Goal: Communication & Community: Answer question/provide support

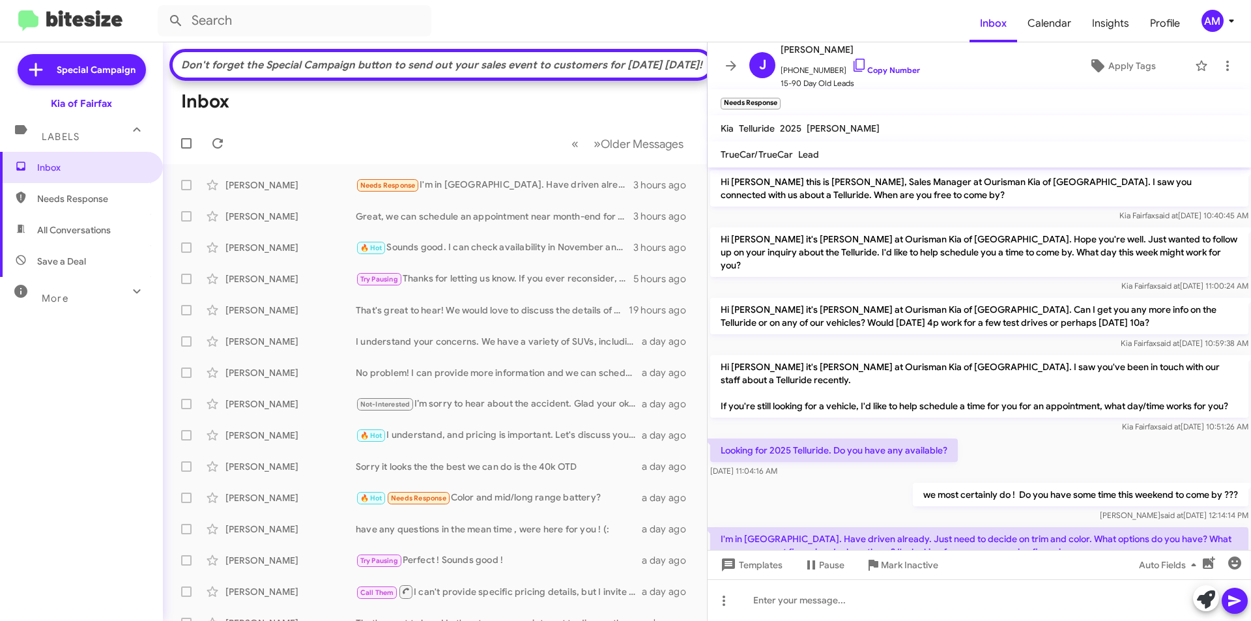
scroll to position [29, 0]
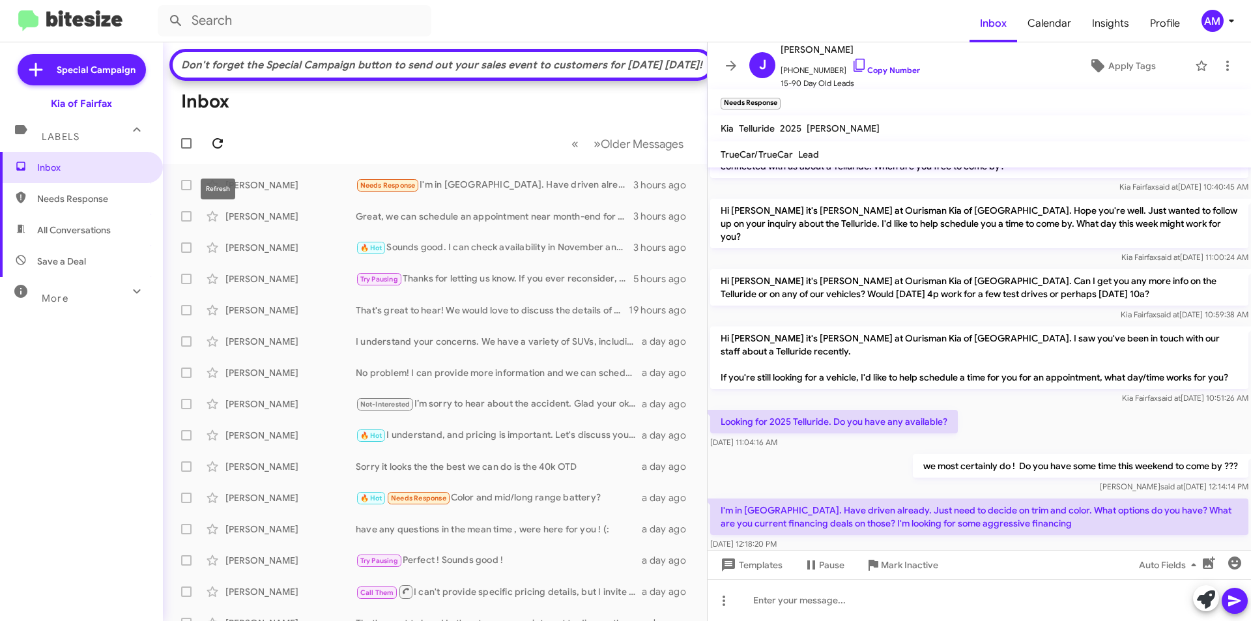
click at [216, 151] on icon at bounding box center [218, 144] width 16 height 16
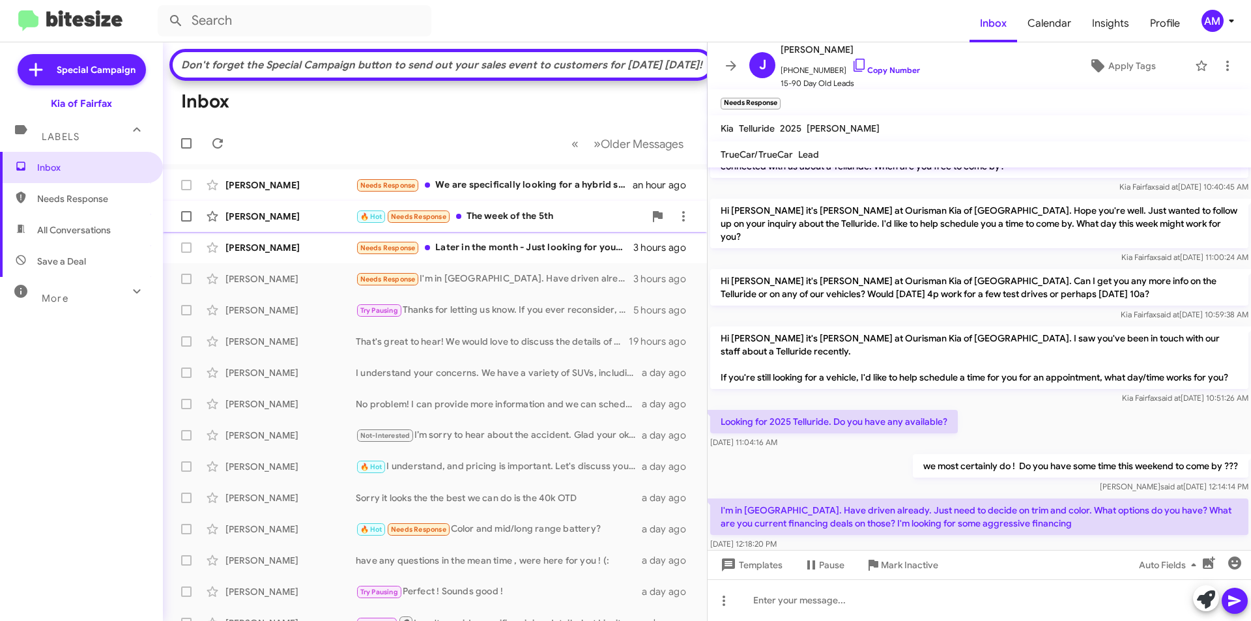
drag, startPoint x: 532, startPoint y: 218, endPoint x: 549, endPoint y: 226, distance: 18.7
click at [530, 198] on div "[PERSON_NAME] Needs Response We are specifically looking for a hybrid sx presti…" at bounding box center [434, 185] width 523 height 26
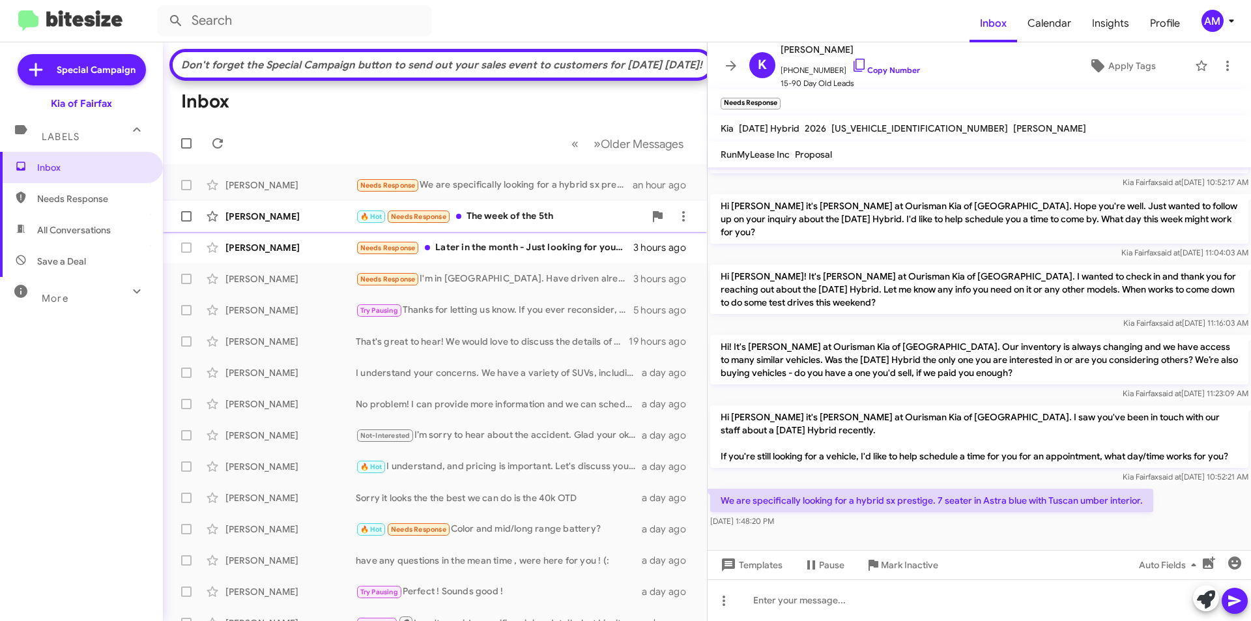
click at [544, 224] on div "🔥 Hot Needs Response The week of the 5th" at bounding box center [500, 216] width 289 height 15
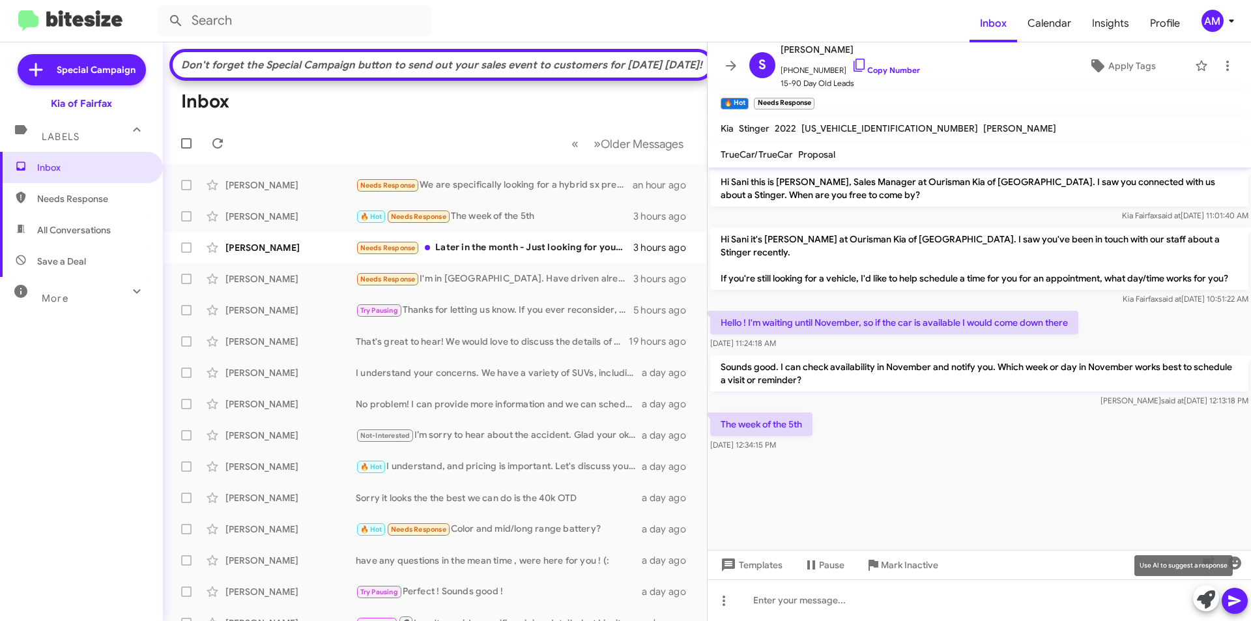
click at [1207, 600] on icon at bounding box center [1206, 599] width 18 height 18
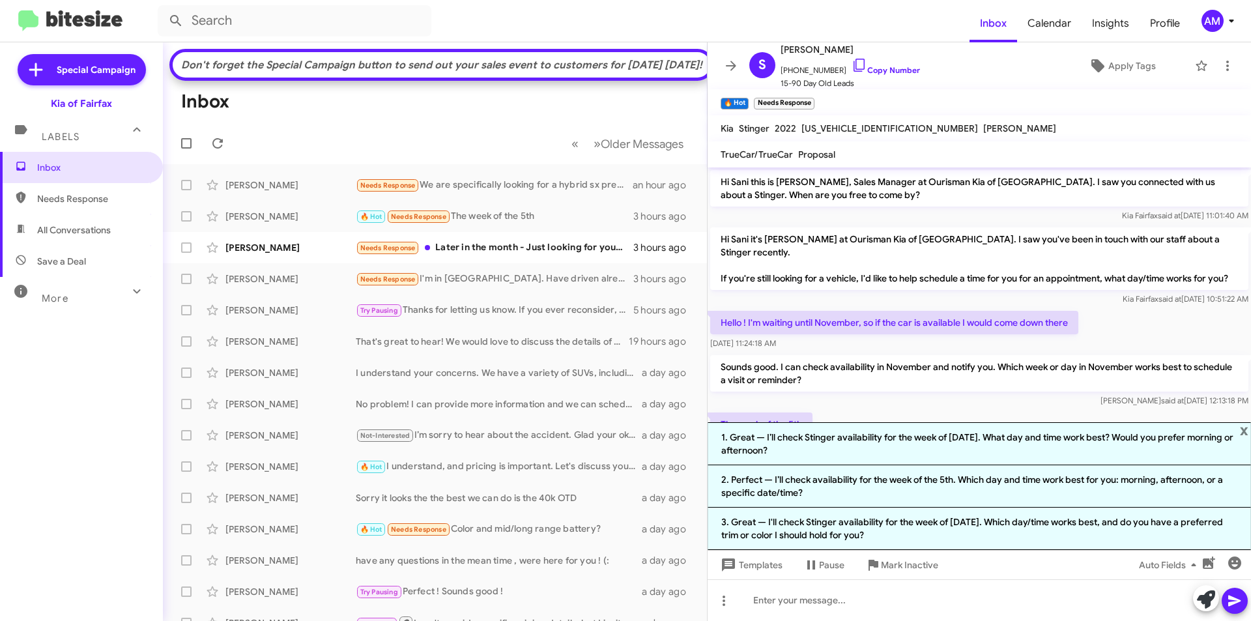
click at [1052, 450] on li "1. Great — I’ll check Stinger availability for the week of [DATE]. What day and…" at bounding box center [979, 443] width 543 height 43
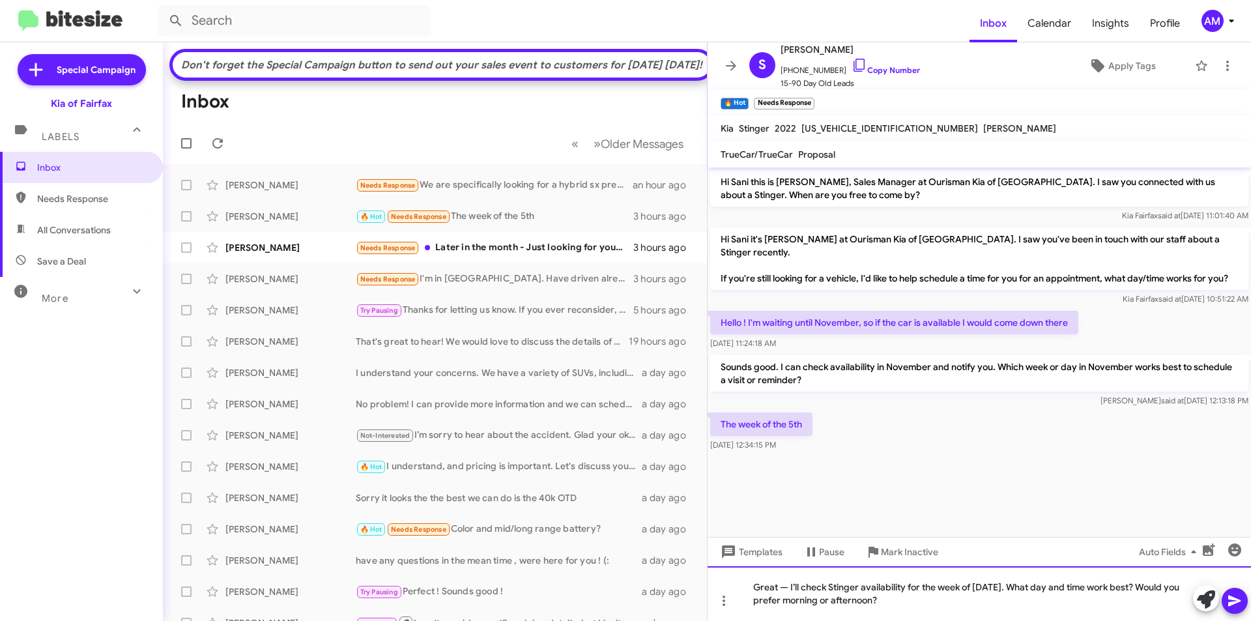
drag, startPoint x: 1029, startPoint y: 588, endPoint x: 1127, endPoint y: 634, distance: 108.1
click at [1127, 620] on html "Inbox Calendar Insights Profile AM Special Campaign Kia of Fairfax Labels Inbox…" at bounding box center [625, 310] width 1251 height 621
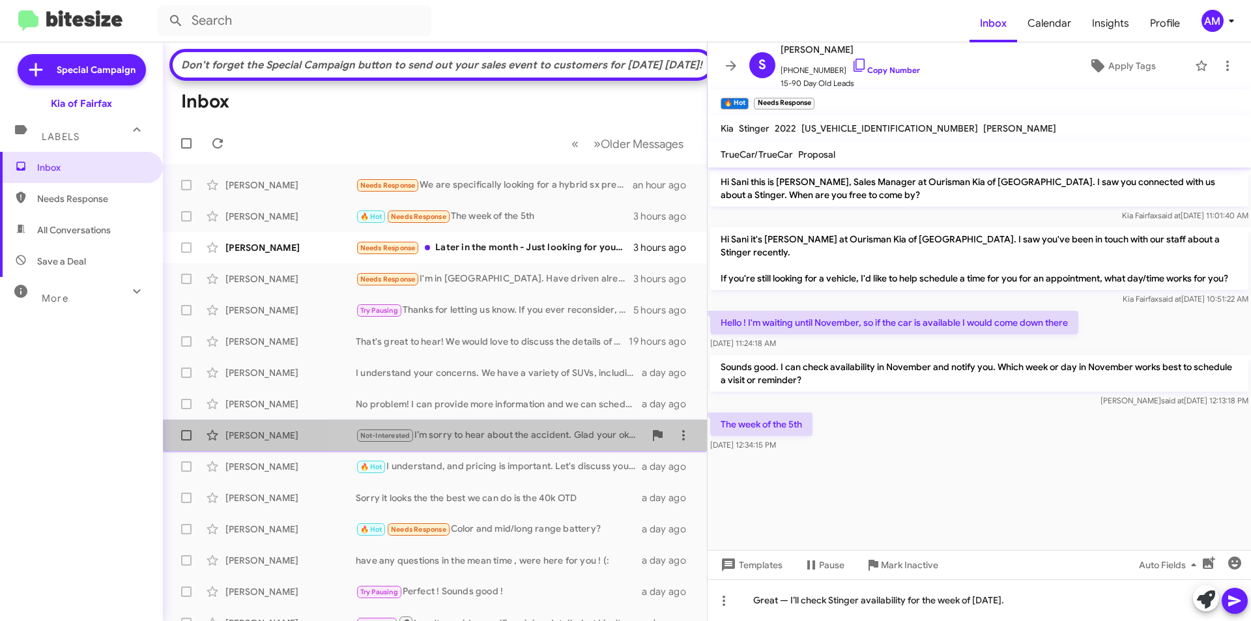
click at [532, 448] on div "[PERSON_NAME] Not-Interested I’m sorry to hear about the accident. Glad your ok…" at bounding box center [434, 435] width 523 height 26
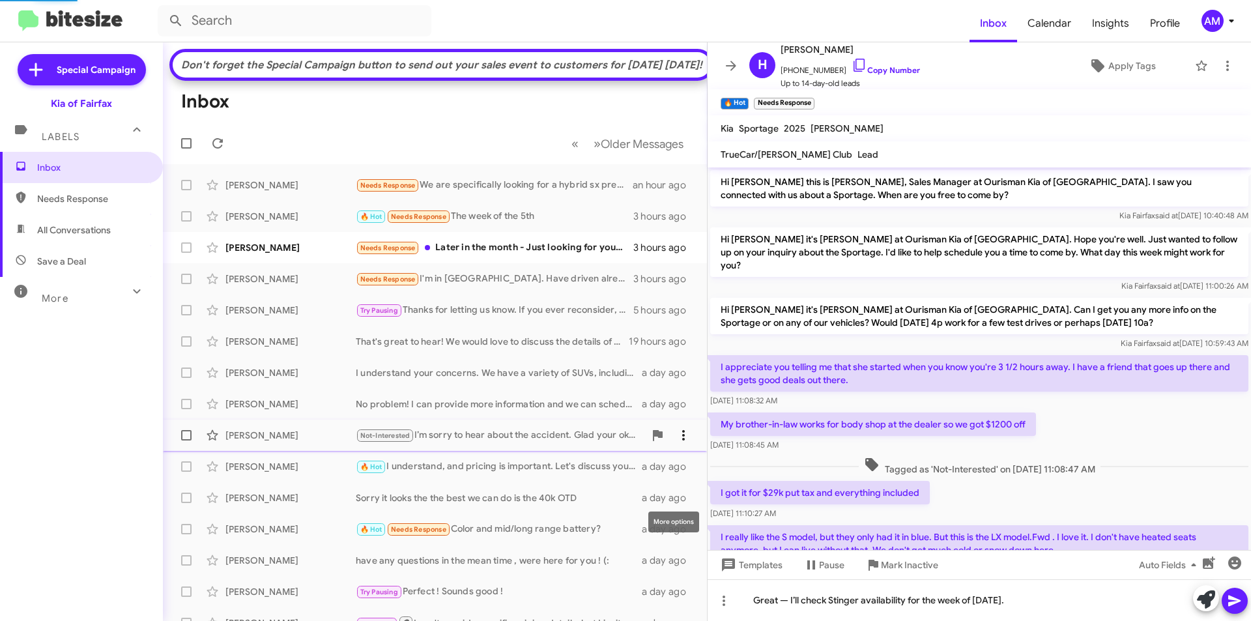
scroll to position [307, 0]
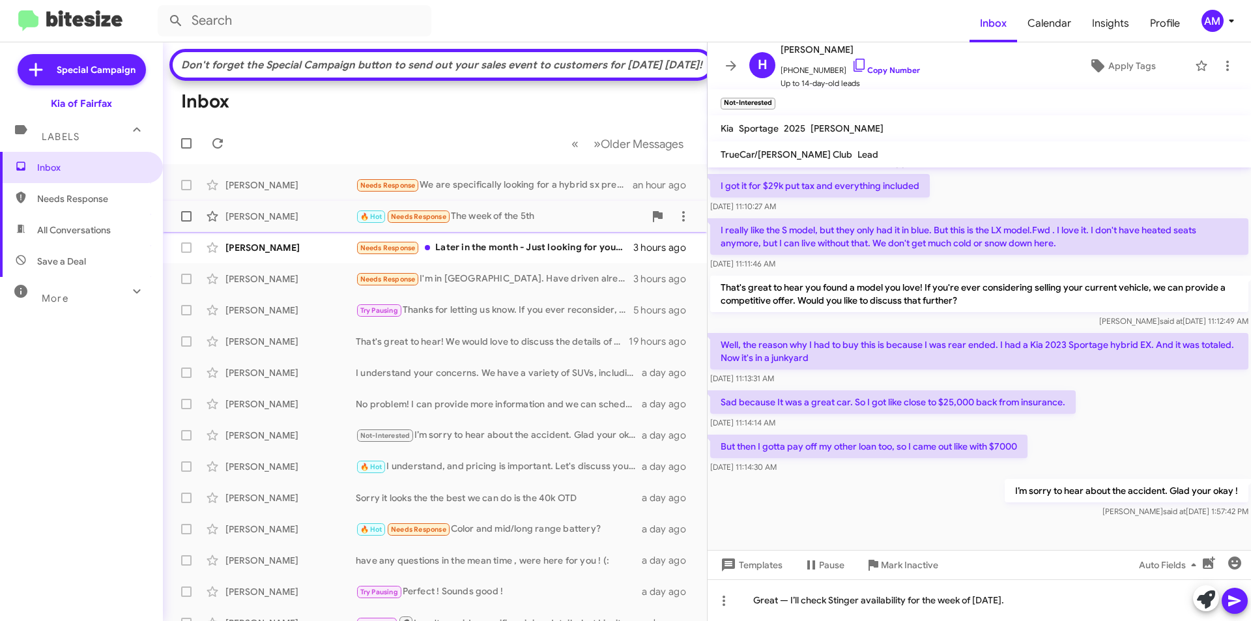
click at [545, 224] on div "🔥 Hot Needs Response The week of the 5th" at bounding box center [500, 216] width 289 height 15
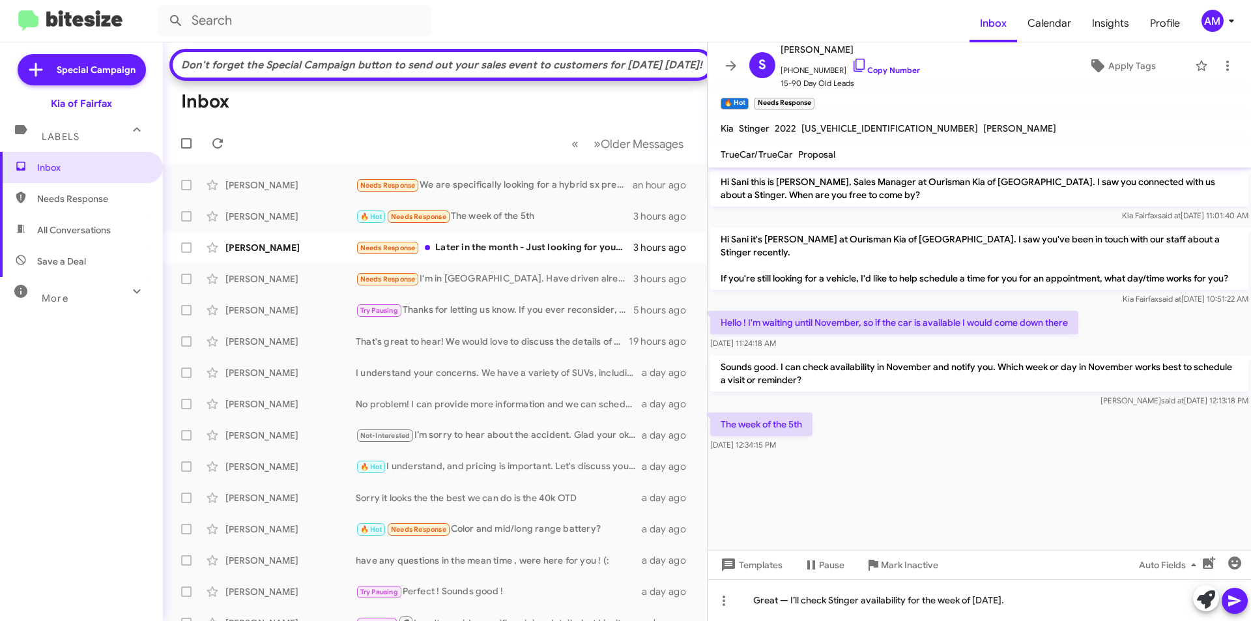
click at [1231, 599] on icon at bounding box center [1234, 600] width 12 height 11
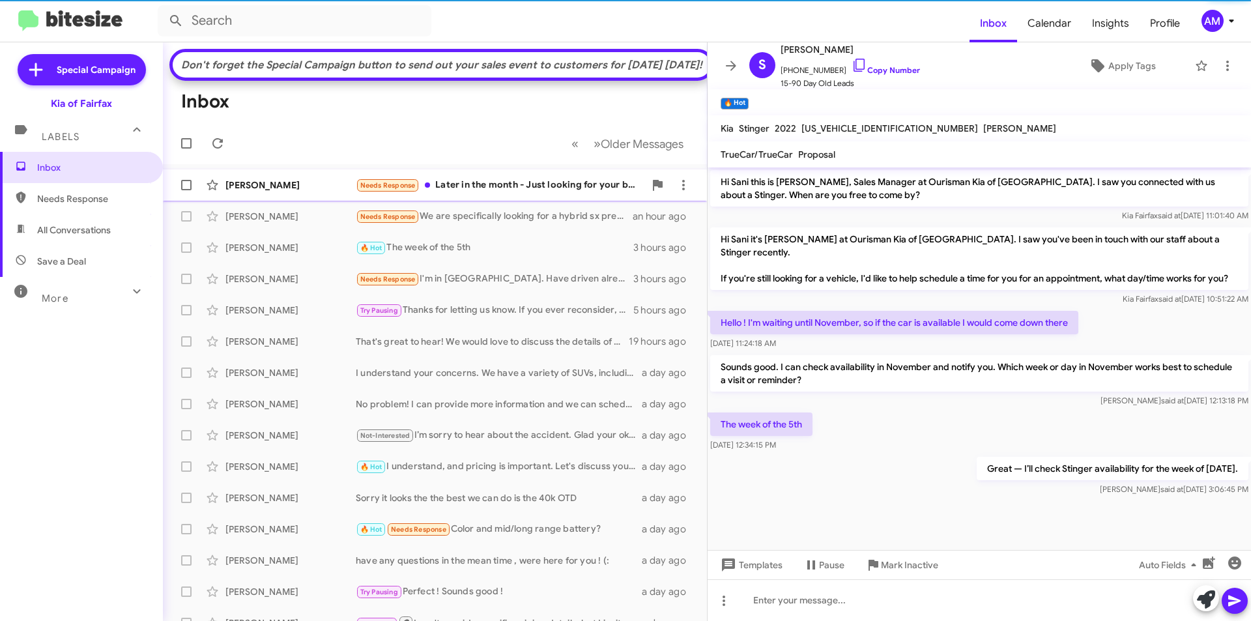
click at [513, 193] on div "Needs Response Later in the month - Just looking for your best deal via a elect…" at bounding box center [500, 185] width 289 height 15
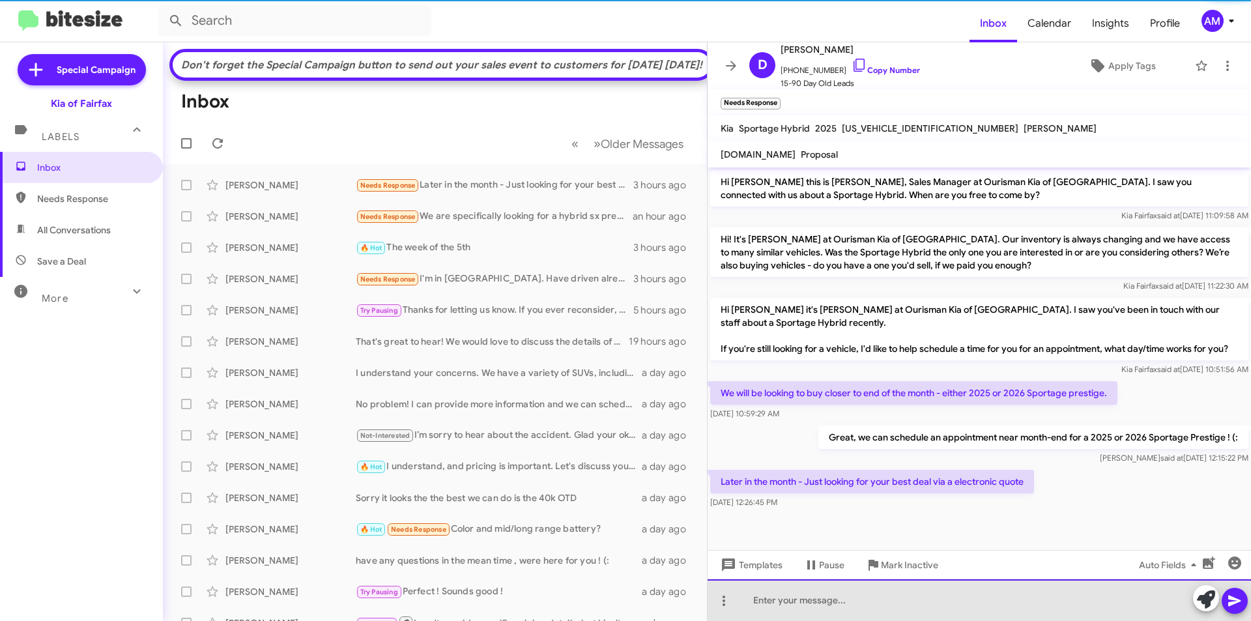
click at [1006, 601] on div at bounding box center [979, 600] width 543 height 42
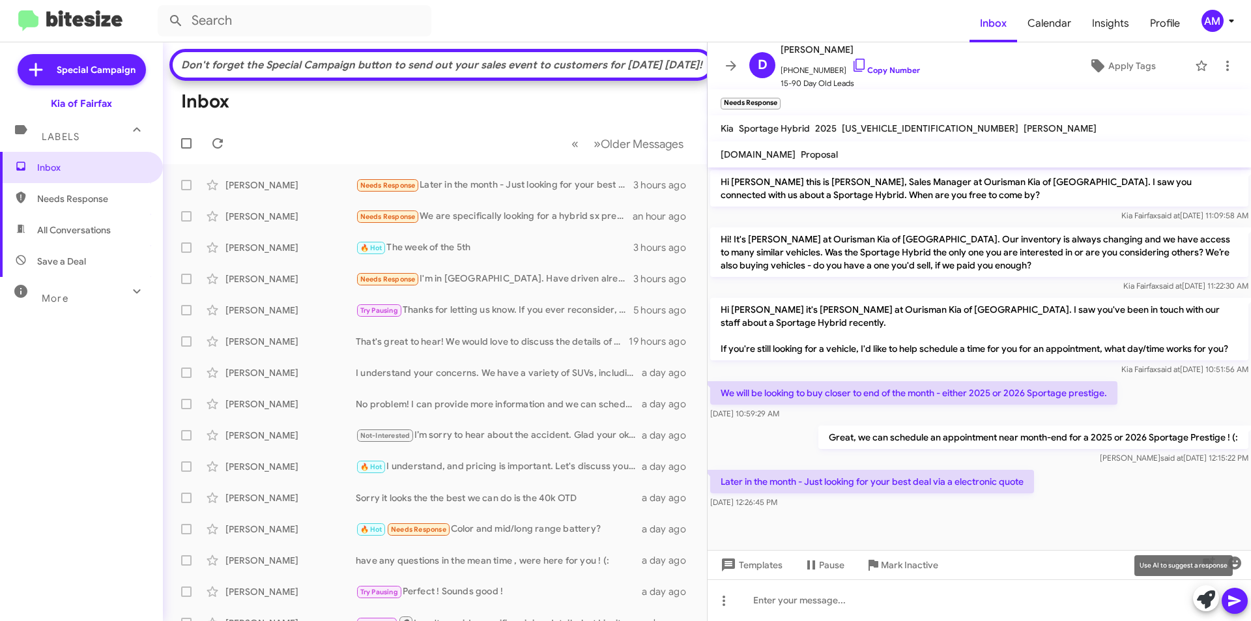
click at [1207, 599] on icon at bounding box center [1206, 599] width 18 height 18
